Goal: Check status

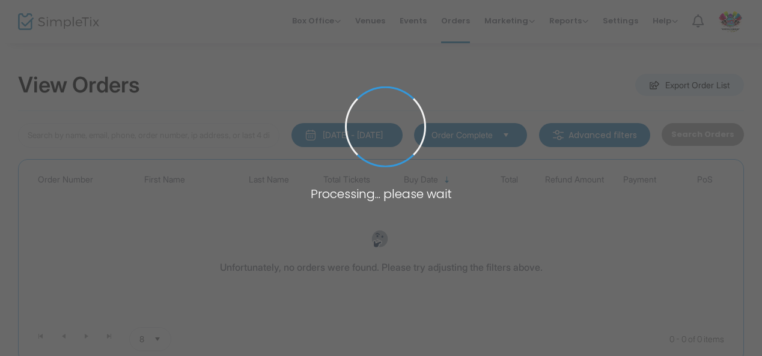
type input "H-1068E59A-F"
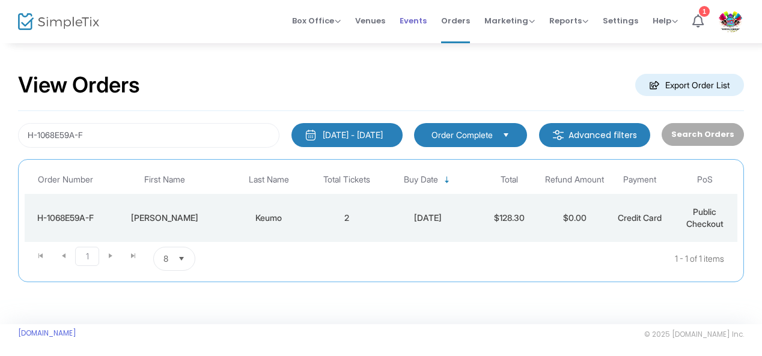
click at [421, 19] on span "Events" at bounding box center [412, 20] width 27 height 31
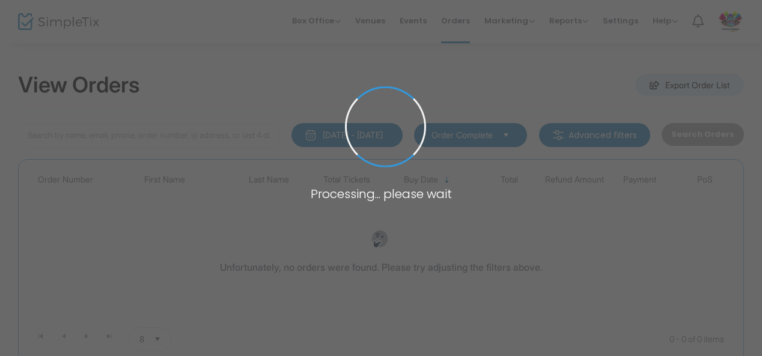
type input "H-1068E59A-F"
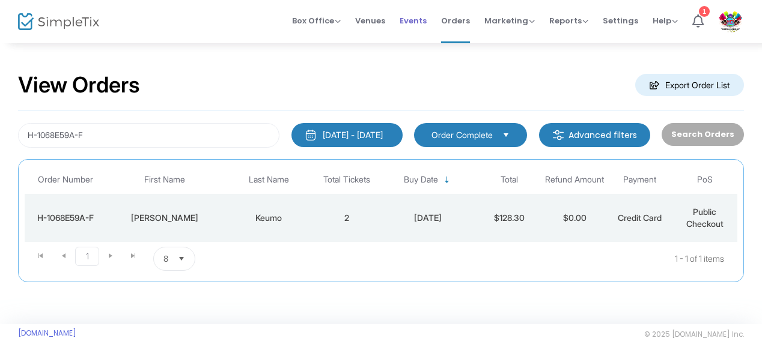
click at [416, 21] on span "Events" at bounding box center [412, 20] width 27 height 31
